Goal: Register for event/course

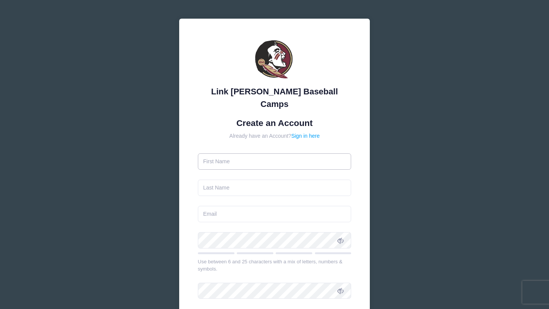
click at [283, 154] on input "text" at bounding box center [275, 162] width 154 height 16
type input "Cristy"
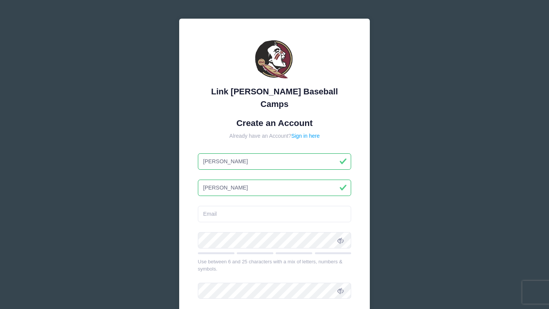
type input "[PERSON_NAME]"
type input "cloveramsey@gmail.com"
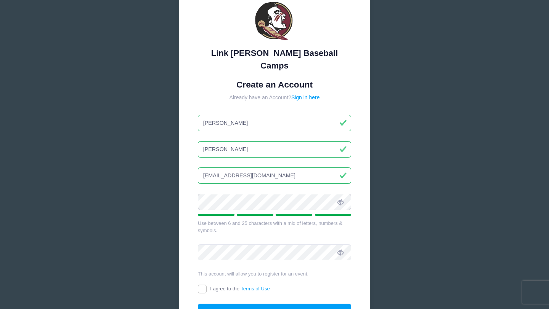
scroll to position [46, 0]
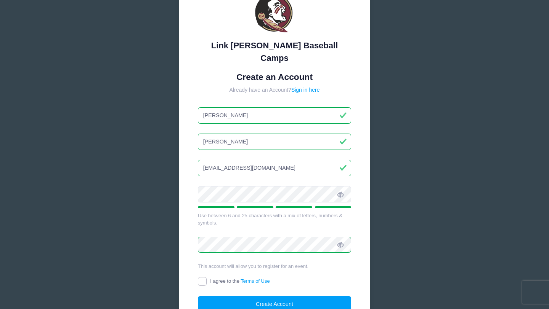
click at [202, 277] on input "I agree to the Terms of Use" at bounding box center [202, 281] width 9 height 9
checkbox input "true"
click at [248, 296] on button "Create Account" at bounding box center [275, 304] width 154 height 16
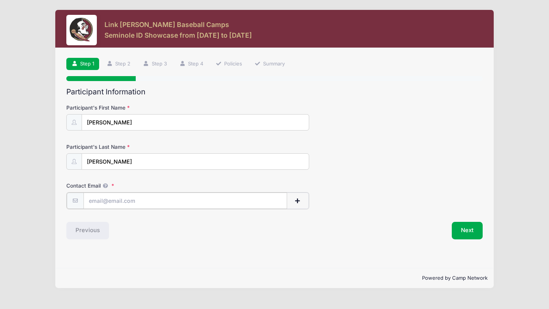
click at [142, 201] on input "Contact Email" at bounding box center [185, 201] width 204 height 16
type input "[EMAIL_ADDRESS][DOMAIN_NAME]"
click at [460, 226] on button "Next" at bounding box center [466, 230] width 31 height 18
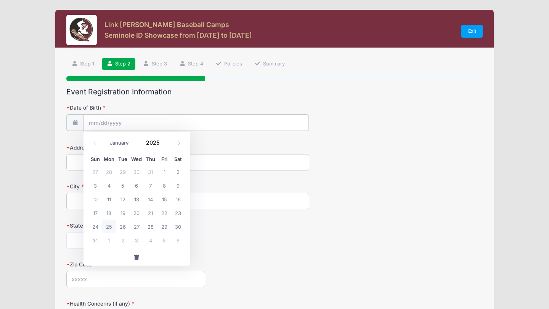
click at [125, 123] on input "Date of Birth" at bounding box center [195, 123] width 225 height 16
click at [179, 145] on icon at bounding box center [178, 143] width 5 height 5
select select "8"
click at [150, 173] on span "4" at bounding box center [151, 172] width 14 height 14
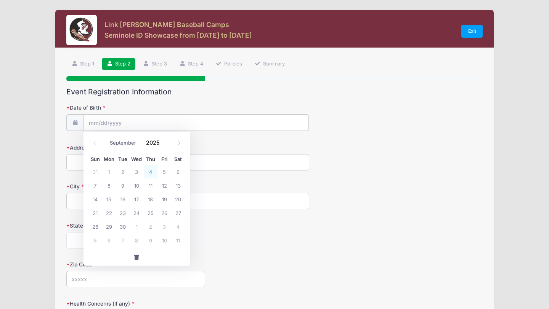
type input "09/04/2025"
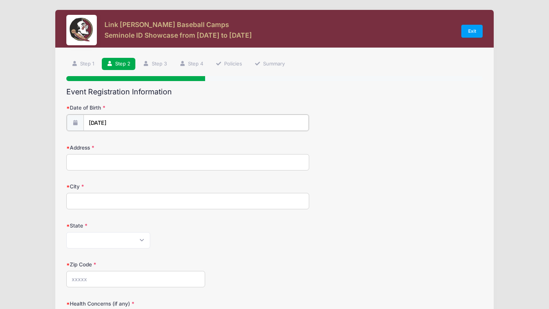
click at [126, 121] on input "09/04/2025" at bounding box center [195, 123] width 225 height 16
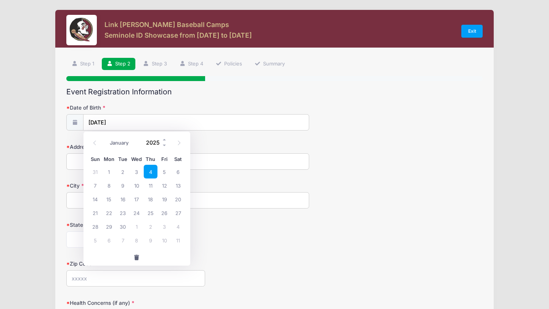
click at [155, 146] on input "2025" at bounding box center [154, 142] width 25 height 11
click at [163, 140] on span at bounding box center [164, 140] width 5 height 6
click at [164, 147] on span at bounding box center [164, 146] width 5 height 6
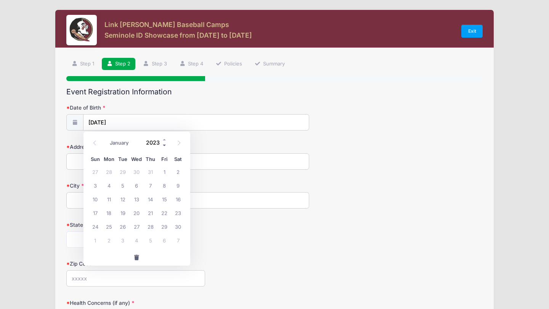
click at [164, 147] on span at bounding box center [164, 146] width 5 height 6
click at [165, 146] on span at bounding box center [164, 146] width 5 height 6
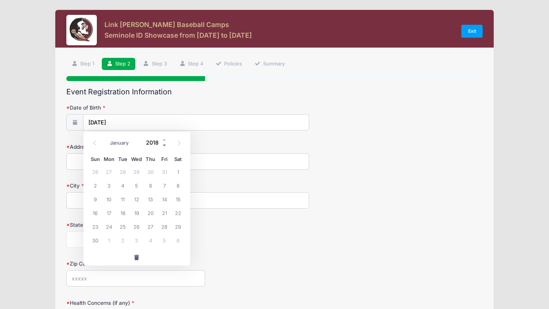
click at [165, 146] on span at bounding box center [164, 146] width 5 height 6
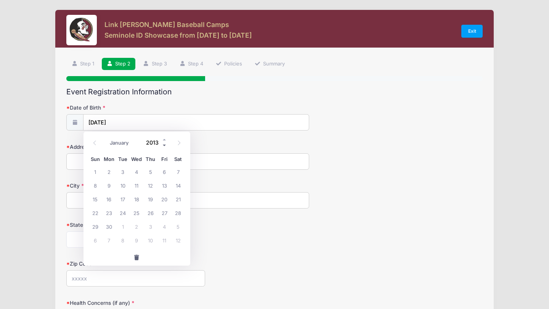
click at [165, 146] on span at bounding box center [164, 146] width 5 height 6
click at [232, 146] on div "Address" at bounding box center [274, 156] width 416 height 27
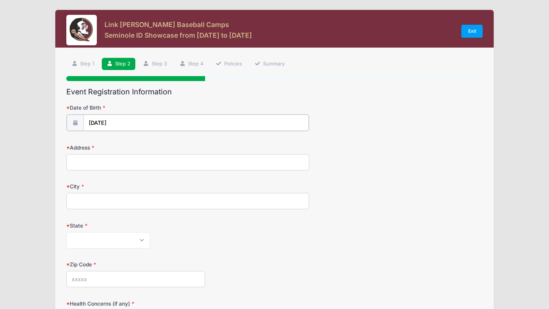
click at [162, 123] on input "09/04/2025" at bounding box center [195, 123] width 225 height 16
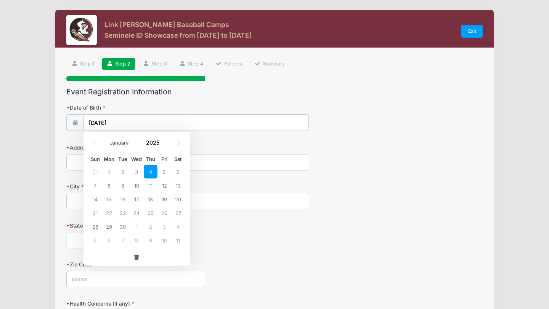
click at [117, 122] on input "09/04/2025" at bounding box center [195, 123] width 225 height 16
click at [163, 145] on span at bounding box center [164, 146] width 5 height 6
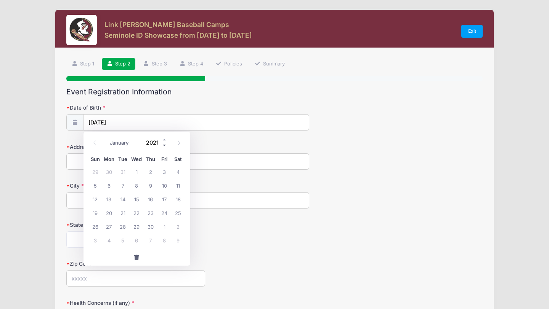
click at [163, 145] on span at bounding box center [164, 146] width 5 height 6
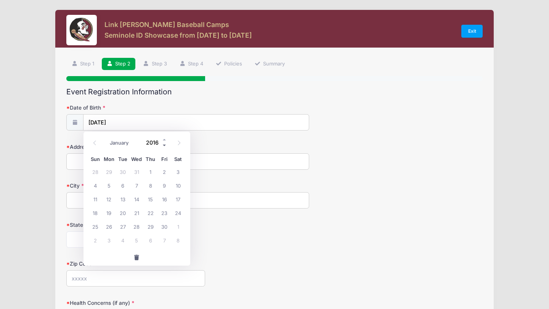
click at [163, 145] on span at bounding box center [164, 146] width 5 height 6
click at [163, 146] on span at bounding box center [164, 146] width 5 height 6
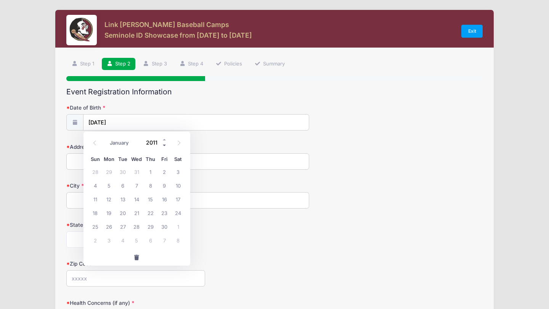
click at [163, 146] on span at bounding box center [164, 146] width 5 height 6
type input "2010"
click at [179, 171] on span "4" at bounding box center [178, 172] width 14 height 14
type input "09/04/2010"
click at [135, 160] on input "Address" at bounding box center [187, 162] width 243 height 16
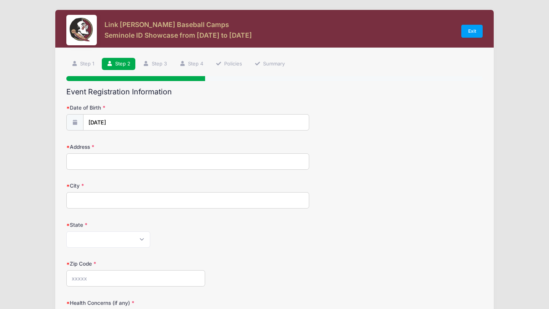
type input "552 Hawksbill Island Drive"
type input "Satellite Beach"
select select "FL"
type input "32937"
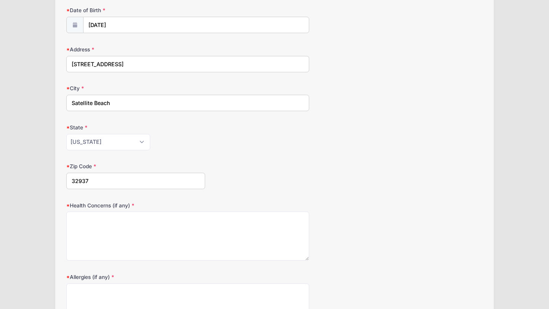
scroll to position [101, 0]
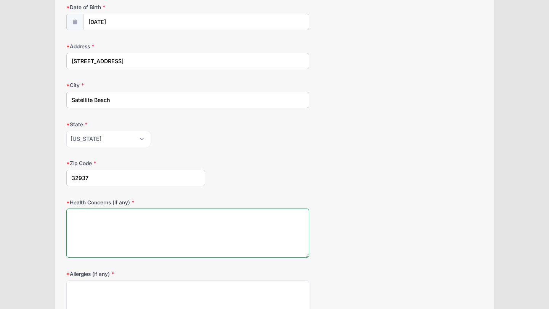
click at [147, 215] on textarea "Health Concerns (if any)" at bounding box center [187, 233] width 243 height 49
type textarea "None"
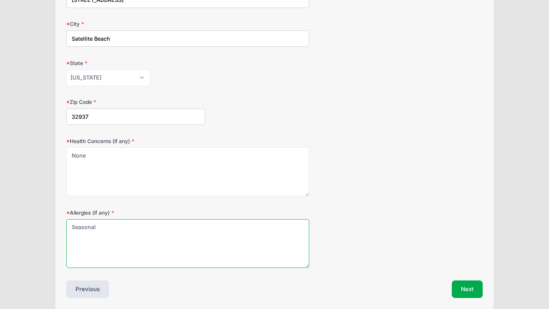
scroll to position [190, 0]
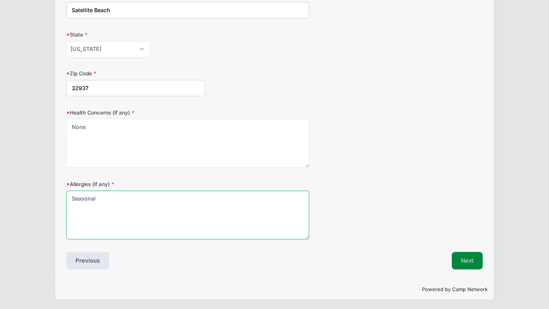
type textarea "Seasonal"
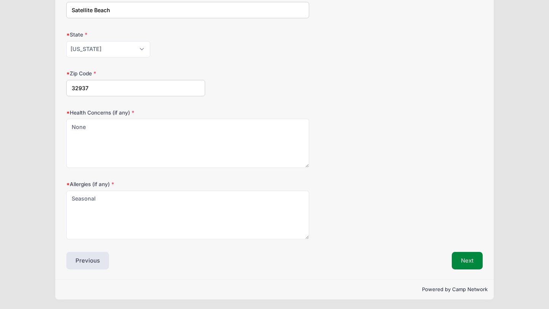
click at [471, 264] on button "Next" at bounding box center [466, 261] width 31 height 18
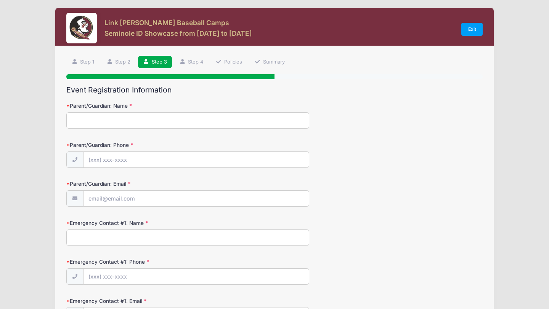
scroll to position [0, 0]
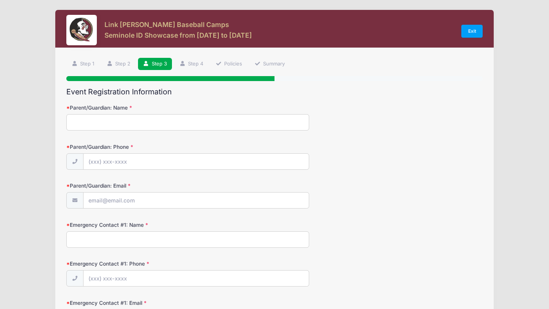
click at [128, 119] on input "Parent/Guardian: Name" at bounding box center [187, 122] width 243 height 16
type input "Cristy Ramsey"
type input "(704) 616-1525"
type input "cloveramsey@gmail.com"
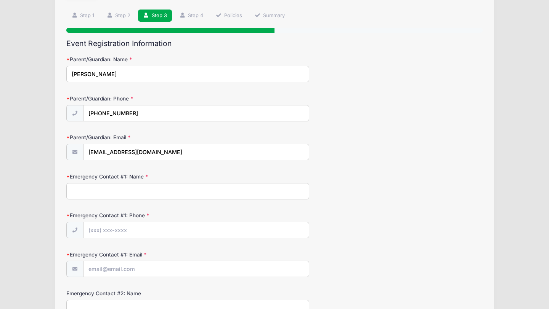
scroll to position [49, 0]
click at [149, 190] on input "Emergency Contact #1: Name" at bounding box center [187, 191] width 243 height 16
type input "Cristy Ramsey"
type input "(704) 616-1525"
type input "cloveramsey@gmail.com"
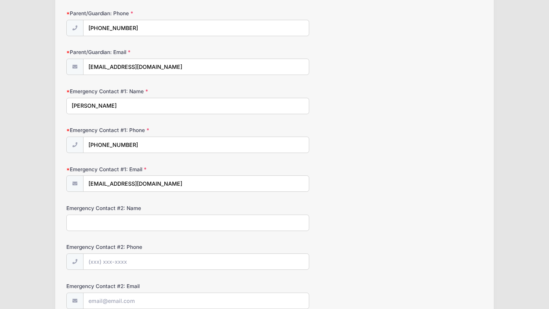
scroll to position [135, 0]
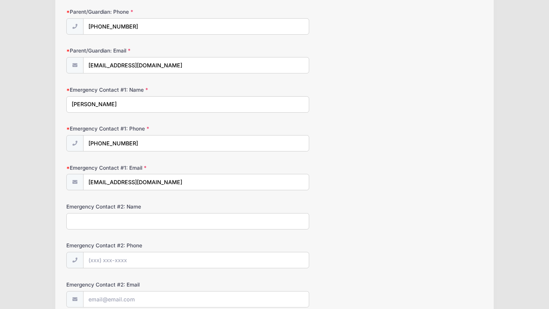
click at [184, 218] on input "Emergency Contact #2: Name" at bounding box center [187, 221] width 243 height 16
type input "Gregory Ramsey"
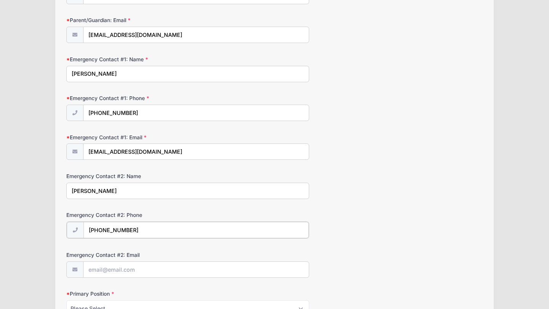
scroll to position [197, 0]
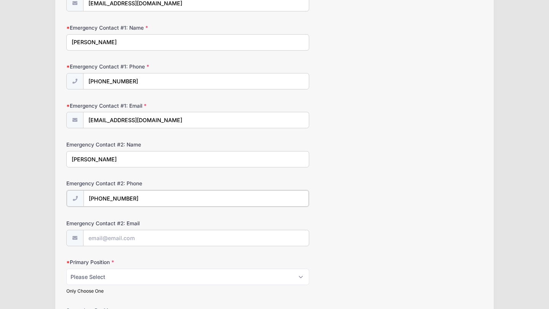
type input "(704) 472-6884"
click at [186, 212] on form "Parent/Guardian: Name Cristy Ramsey Parent/Guardian: Phone (704) 616-1525 Paren…" at bounding box center [274, 214] width 416 height 614
click at [164, 240] on input "Emergency Contact #2: Email" at bounding box center [195, 238] width 225 height 16
type input "gregramsey70@gmail.com"
click at [368, 262] on div "Primary Position Please Select RHP LHP C 1B 2B 3B SS OF Only Choose One" at bounding box center [274, 276] width 416 height 36
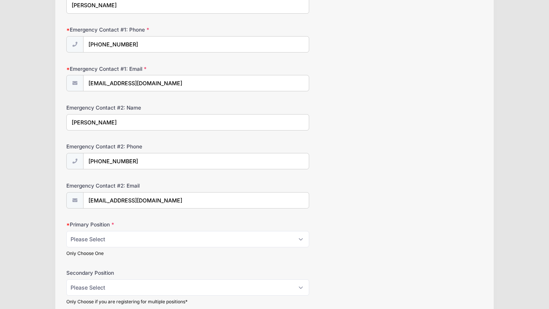
scroll to position [270, 0]
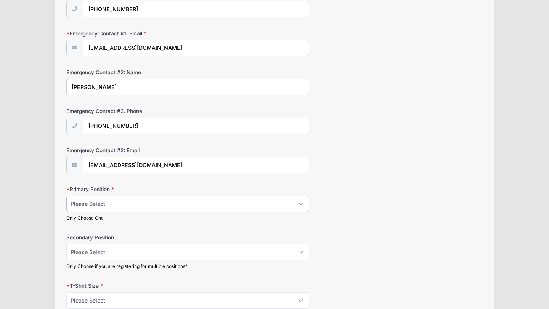
click at [178, 197] on select "Please Select RHP LHP C 1B 2B 3B SS OF" at bounding box center [187, 204] width 243 height 16
select select "C"
click at [163, 251] on select "Please Select RHP LHP C 1B 2B 3B SS OF" at bounding box center [187, 252] width 243 height 16
select select "3B"
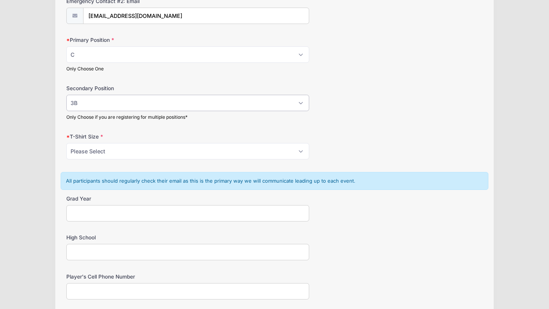
scroll to position [425, 0]
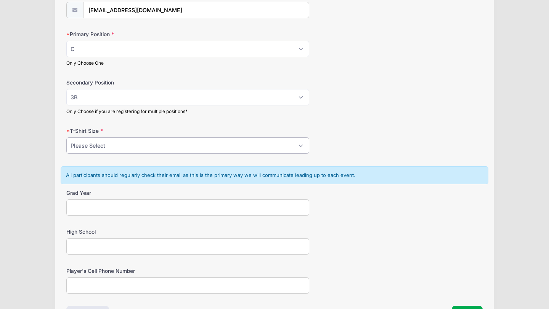
click at [241, 146] on select "Please Select YS YM YL YXL S M L XL XXL" at bounding box center [187, 146] width 243 height 16
select select "L"
click at [208, 205] on input "Grad Year" at bounding box center [187, 208] width 243 height 16
type input "2029"
type input "Cocoa Beach Jr/Sr High"
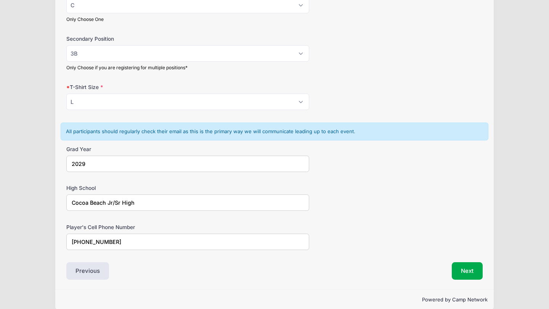
scroll to position [479, 0]
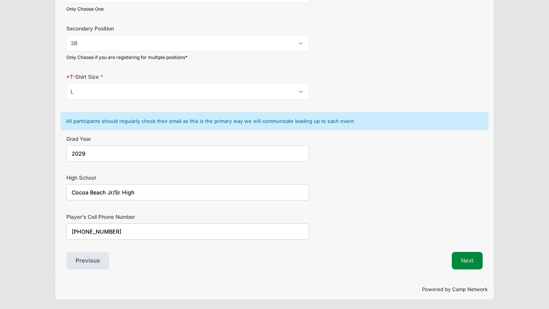
type input "321-493-2019"
click at [462, 258] on button "Next" at bounding box center [466, 261] width 31 height 18
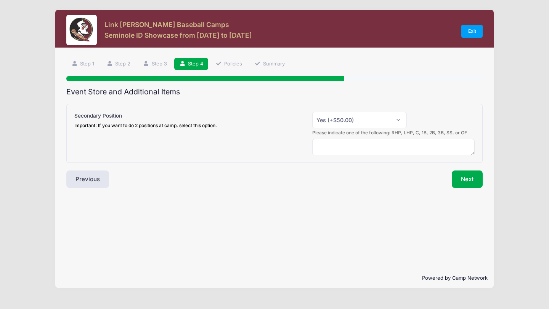
scroll to position [0, 0]
click at [406, 150] on textarea at bounding box center [393, 147] width 162 height 16
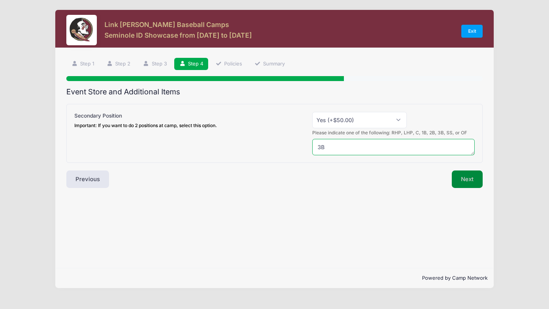
type textarea "3B"
click at [466, 173] on button "Next" at bounding box center [466, 180] width 31 height 18
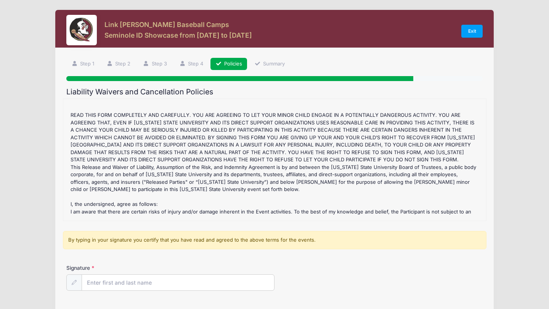
scroll to position [117, 0]
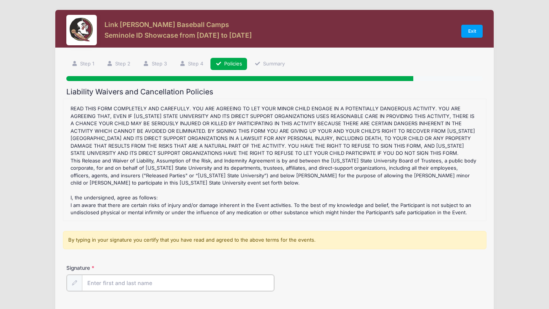
click at [132, 285] on input "Signature" at bounding box center [178, 283] width 192 height 16
click at [357, 212] on div "Seminole ID Showcase Refund Policy : CANCELLATIONS: A doctor's letter must acco…" at bounding box center [274, 160] width 415 height 114
click at [163, 281] on input "Signature" at bounding box center [178, 283] width 192 height 16
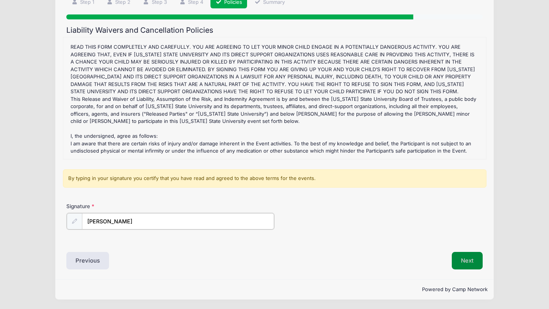
type input "Cristy Ramsey"
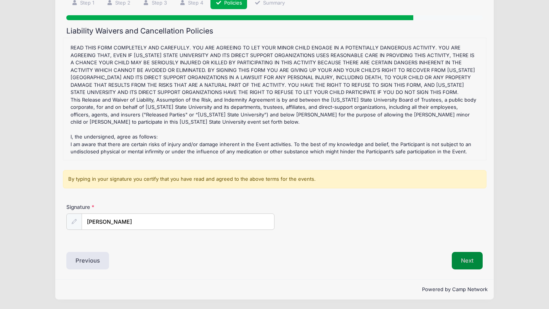
click at [464, 261] on button "Next" at bounding box center [466, 261] width 31 height 18
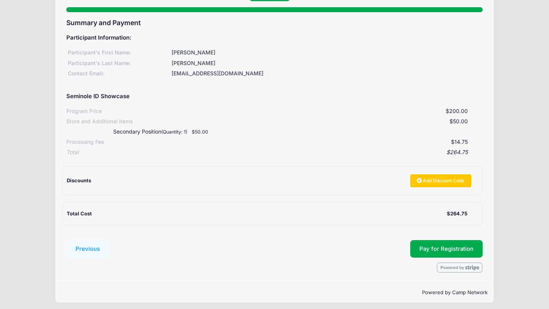
scroll to position [72, 0]
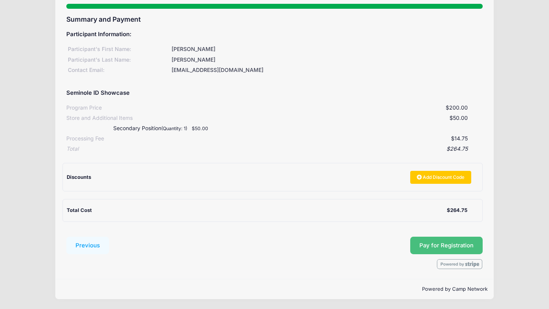
click at [430, 245] on span "Pay for Registration" at bounding box center [446, 245] width 54 height 7
